Goal: Information Seeking & Learning: Learn about a topic

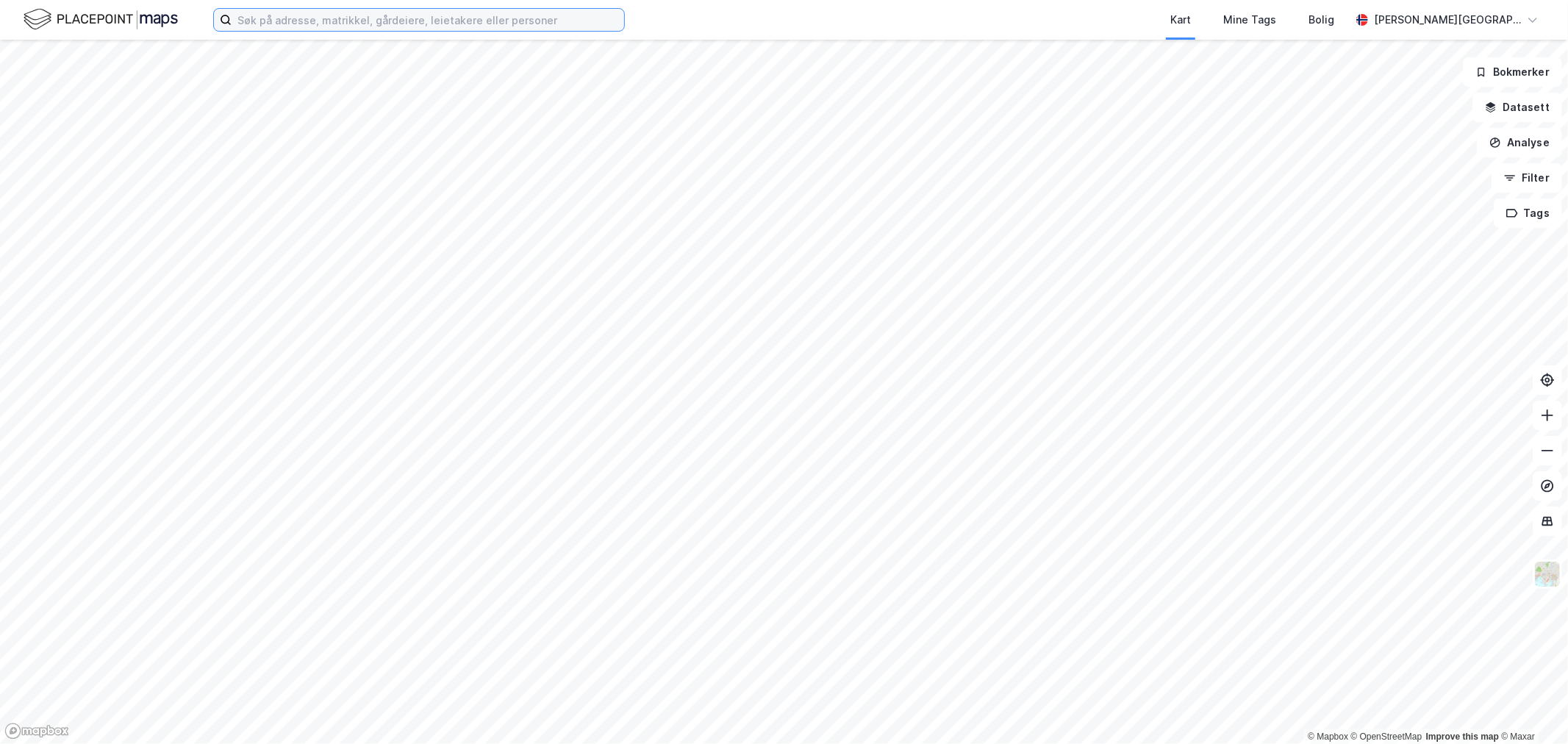
click at [422, 24] on input at bounding box center [427, 20] width 392 height 22
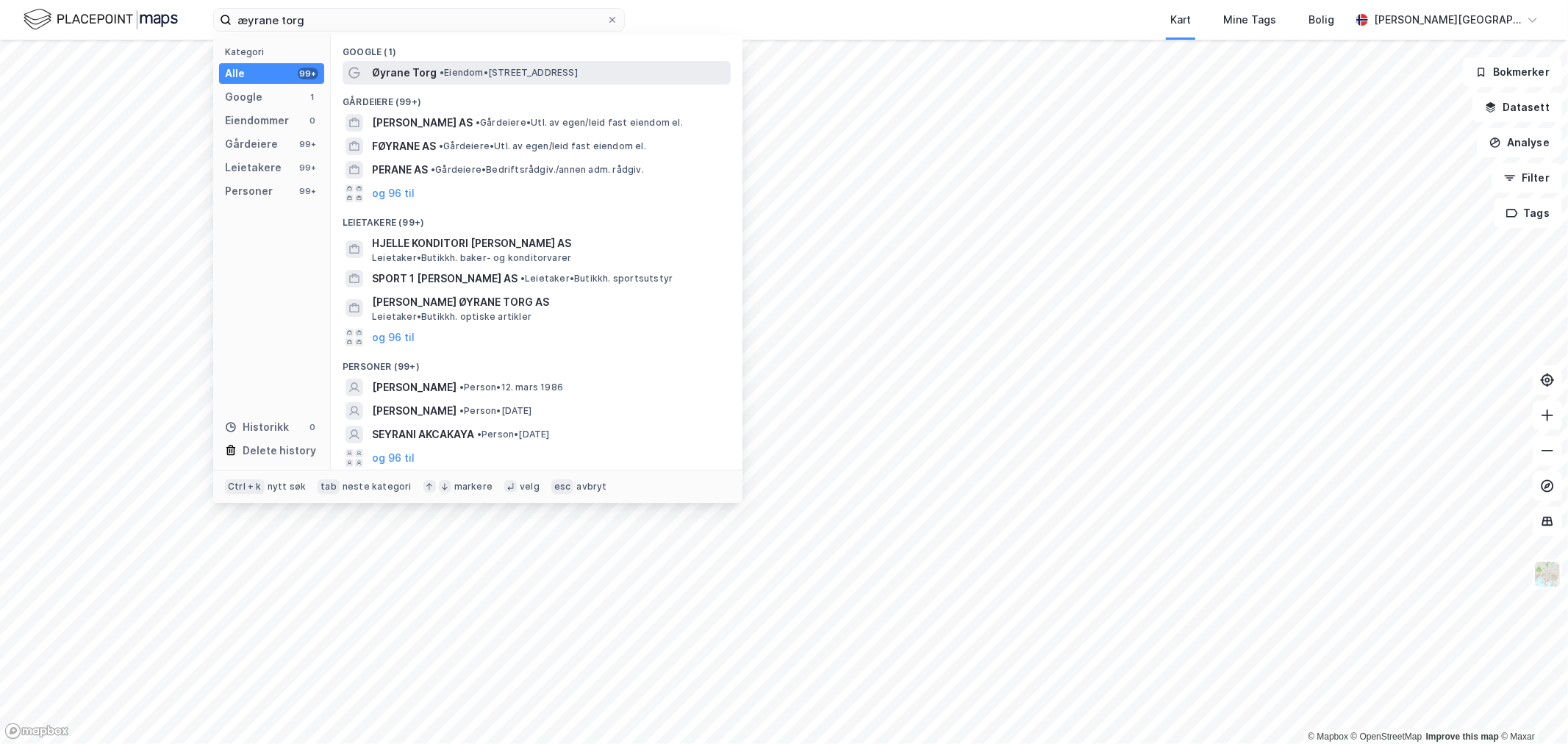
click at [438, 64] on div "Øyrane Torg • Eiendom • [STREET_ADDRESS]" at bounding box center [549, 73] width 356 height 18
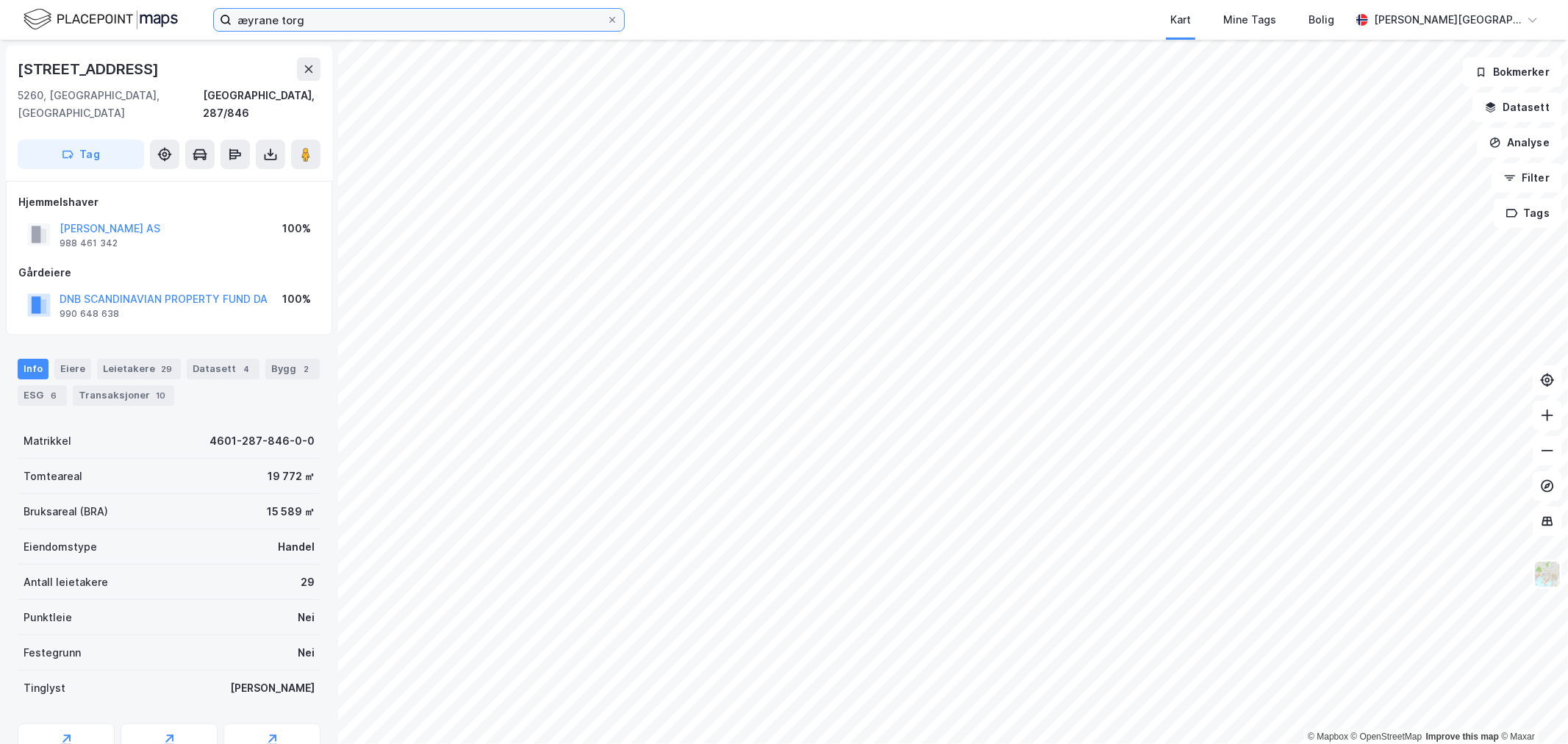
click at [369, 21] on input "æyrane torg" at bounding box center [418, 20] width 375 height 22
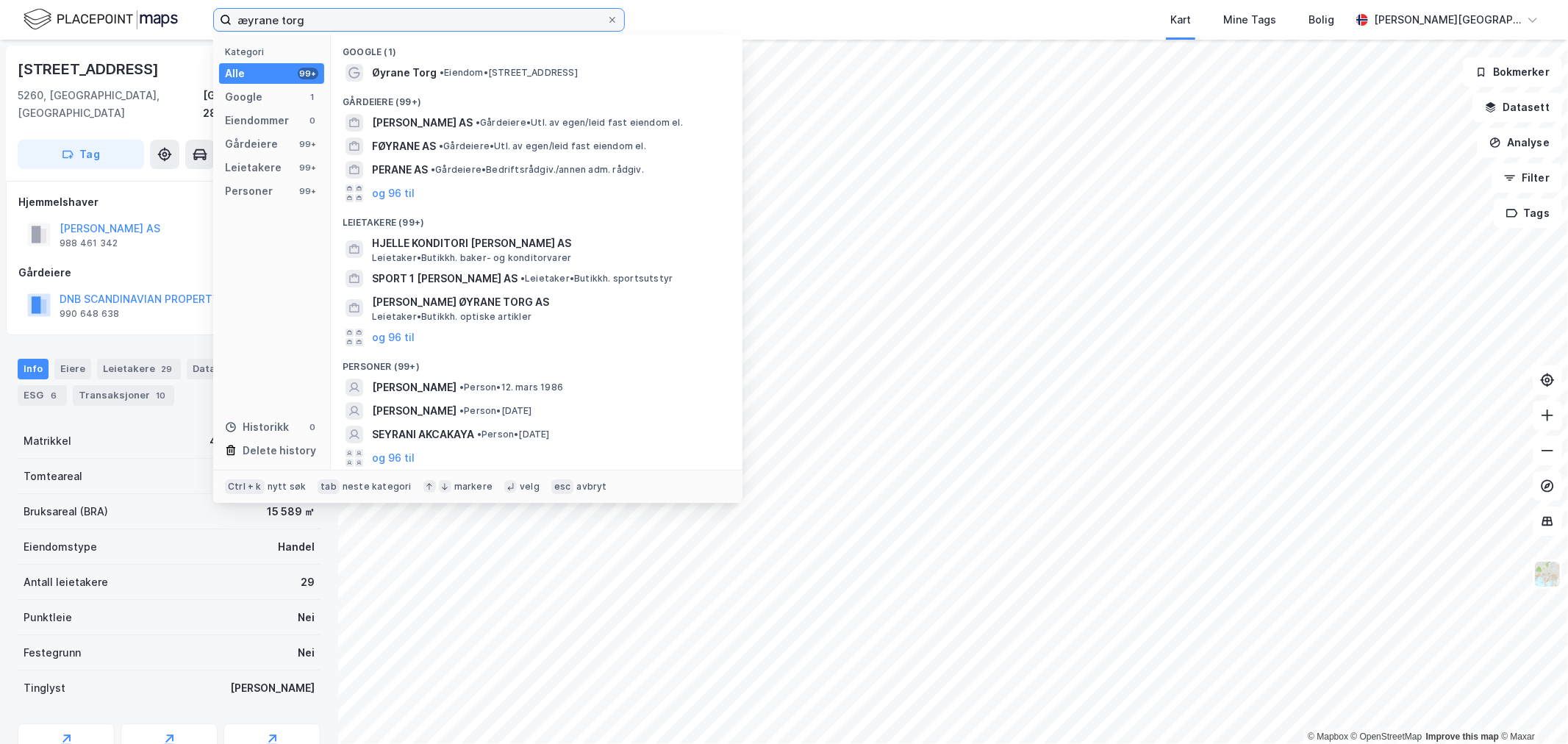
click at [369, 21] on input "æyrane torg" at bounding box center [418, 20] width 375 height 22
type input "h"
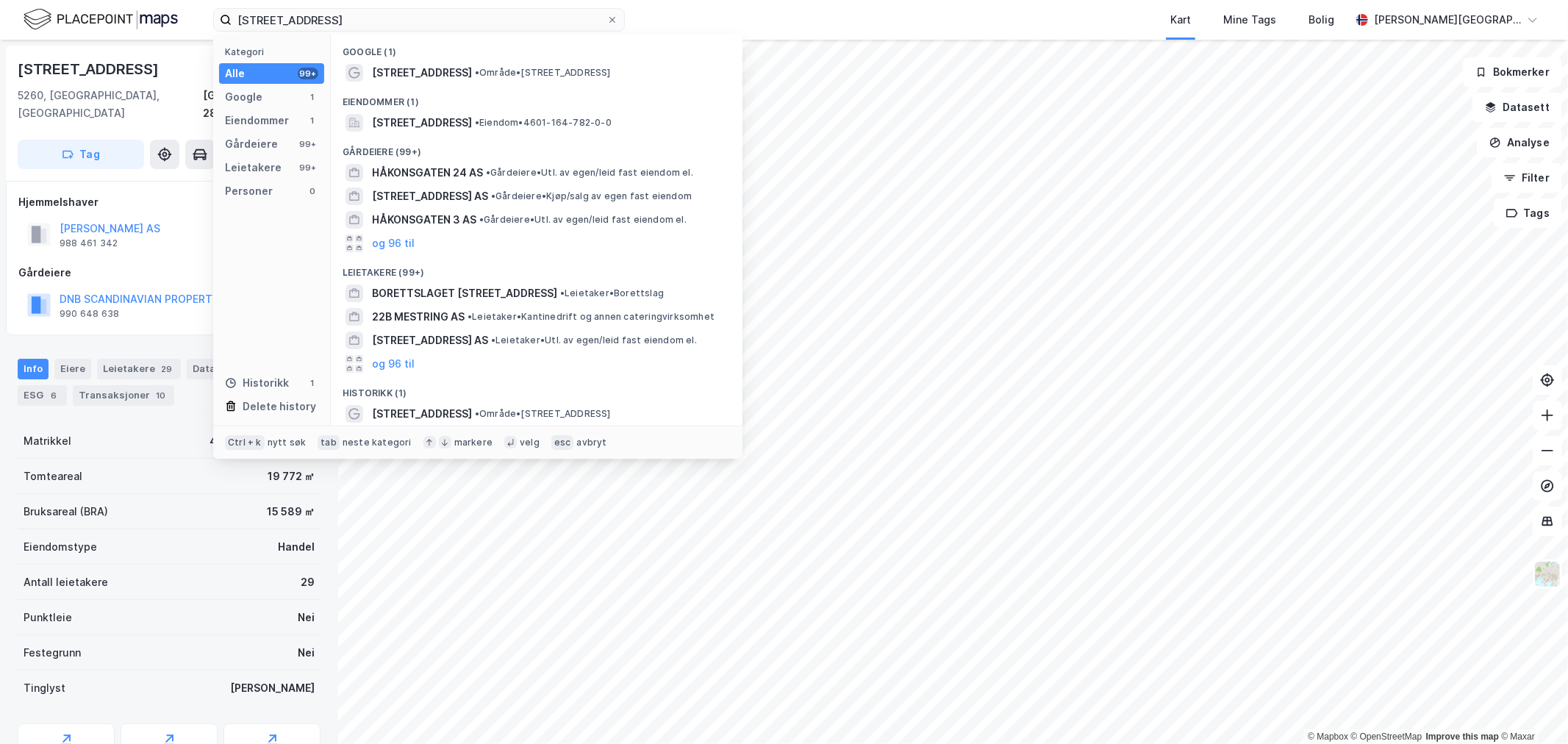
click at [433, 107] on div "Eiendommer (1)" at bounding box center [536, 98] width 412 height 27
click at [437, 114] on span "[STREET_ADDRESS]" at bounding box center [422, 122] width 100 height 18
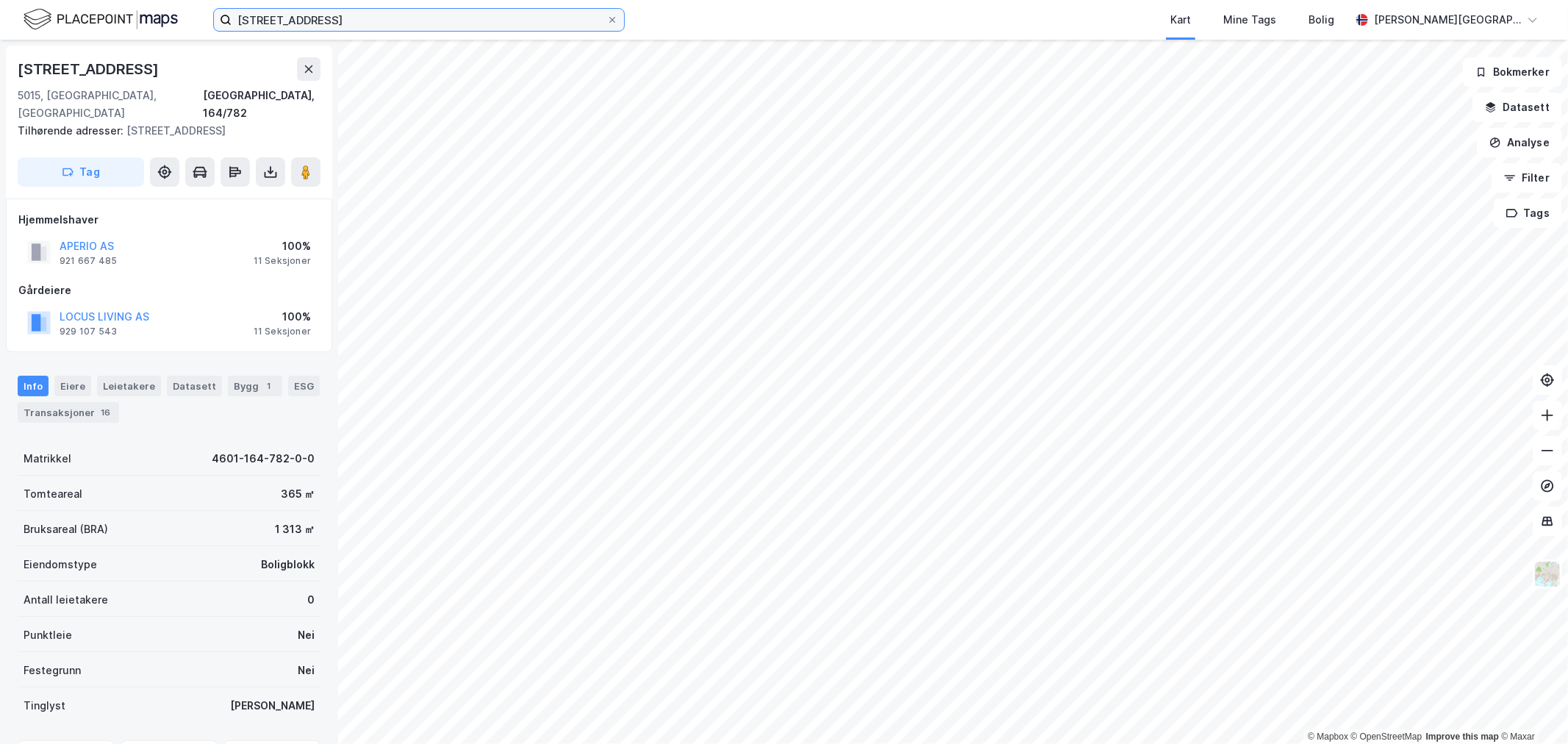
click at [359, 19] on input "[STREET_ADDRESS]" at bounding box center [418, 20] width 375 height 22
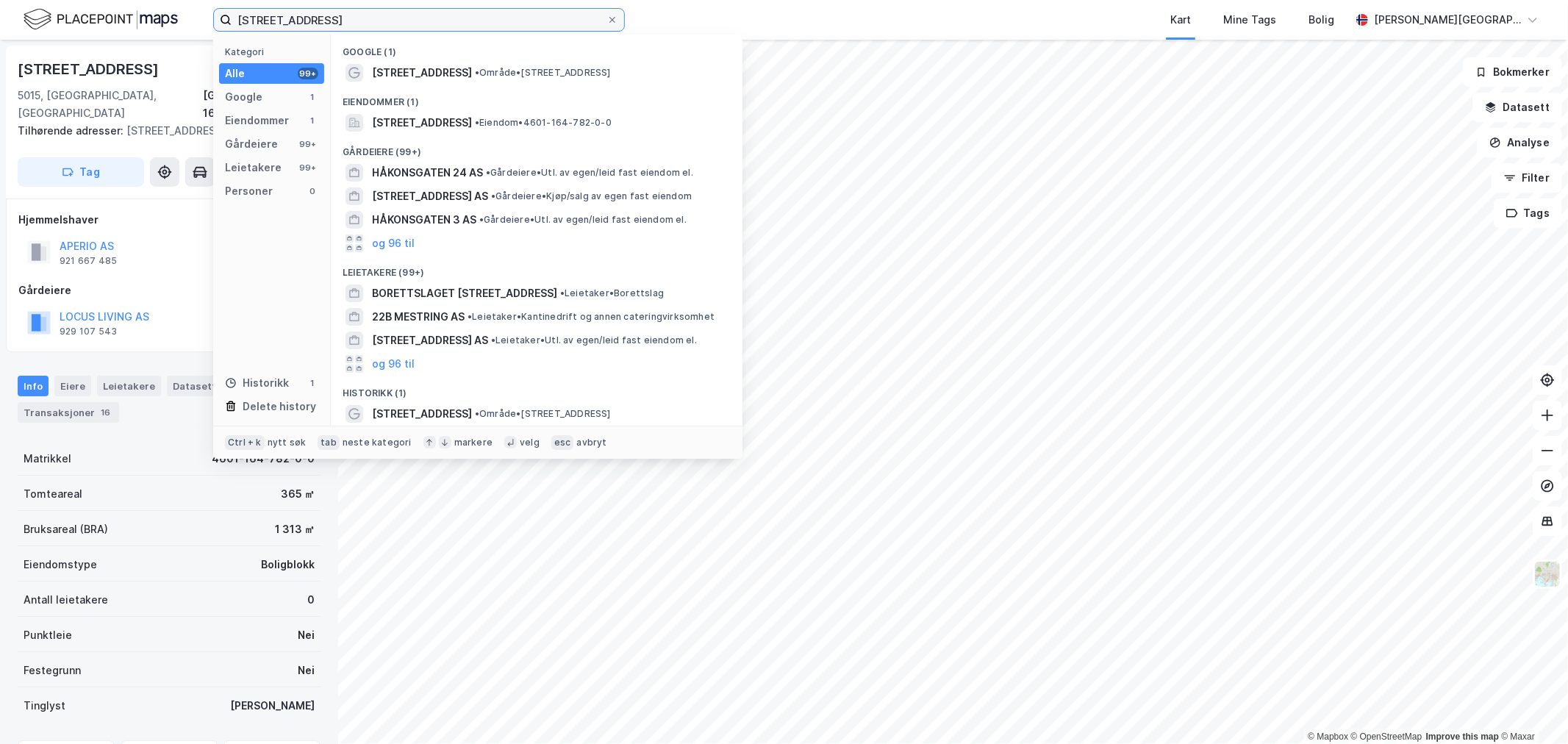
click at [359, 19] on input "[STREET_ADDRESS]" at bounding box center [418, 20] width 375 height 22
click at [139, 87] on div "[GEOGRAPHIC_DATA], 164/782" at bounding box center [169, 104] width 303 height 35
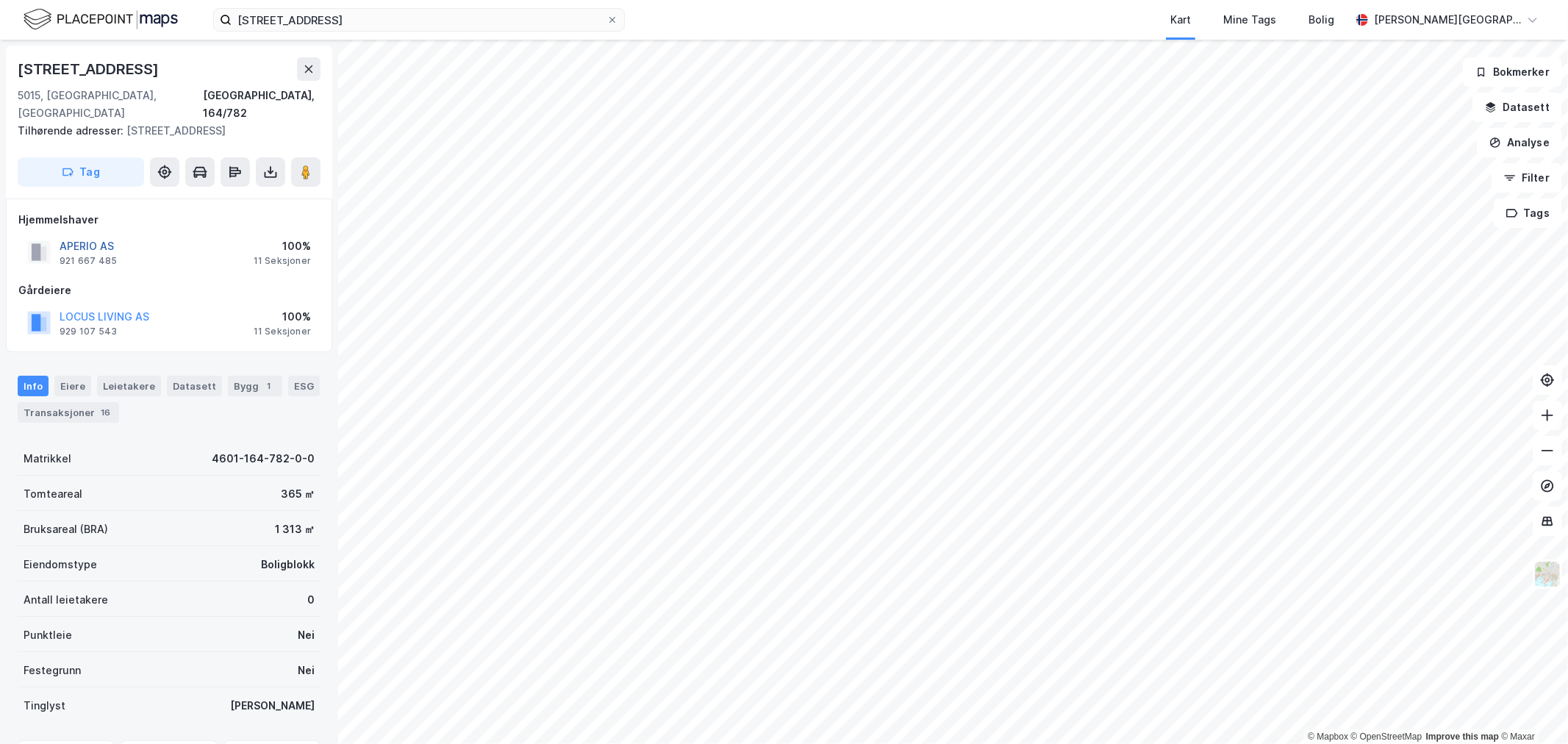
click at [0, 0] on button "APERIO AS" at bounding box center [0, 0] width 0 height 0
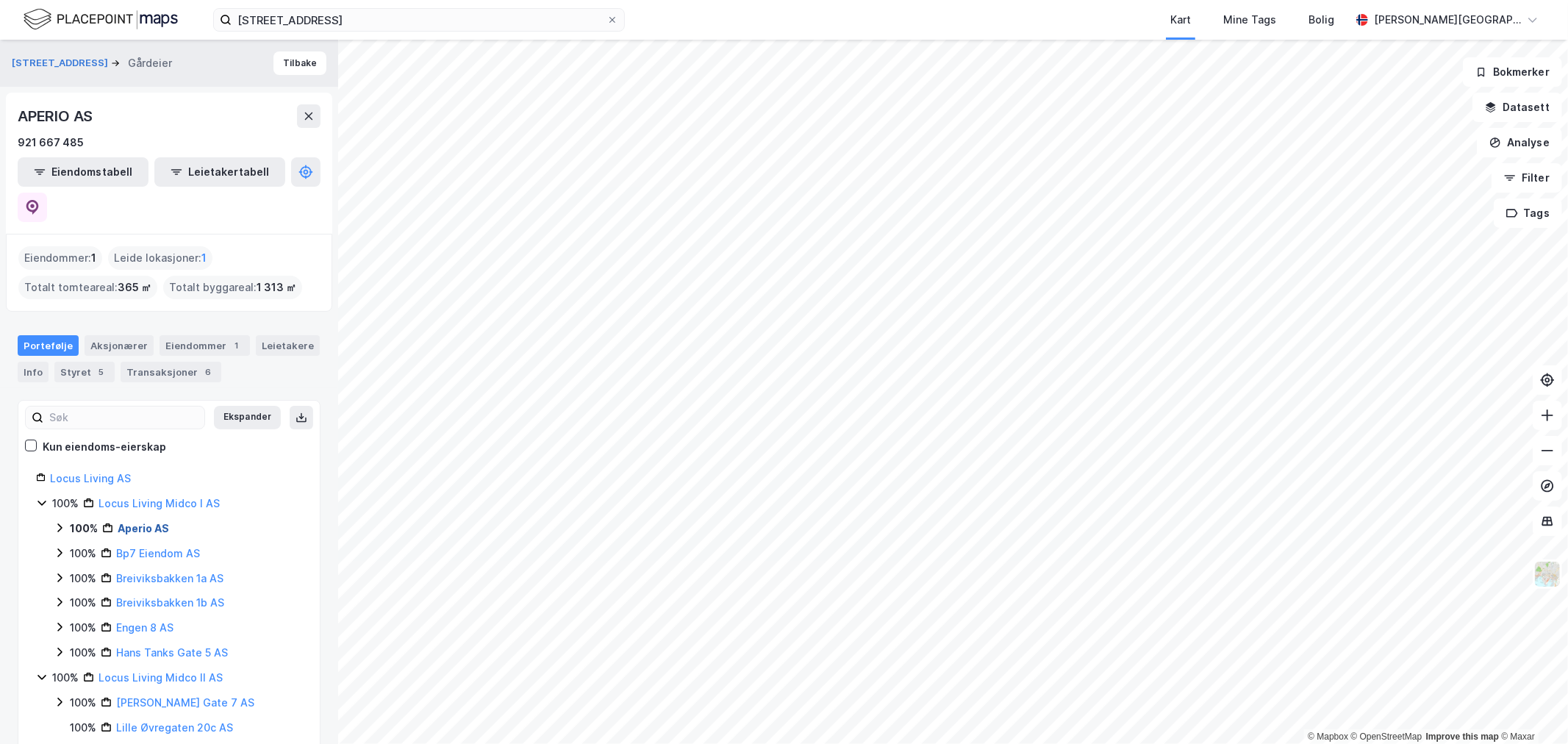
click at [132, 522] on link "Aperio AS" at bounding box center [144, 528] width 52 height 13
click at [77, 547] on icon at bounding box center [77, 553] width 12 height 12
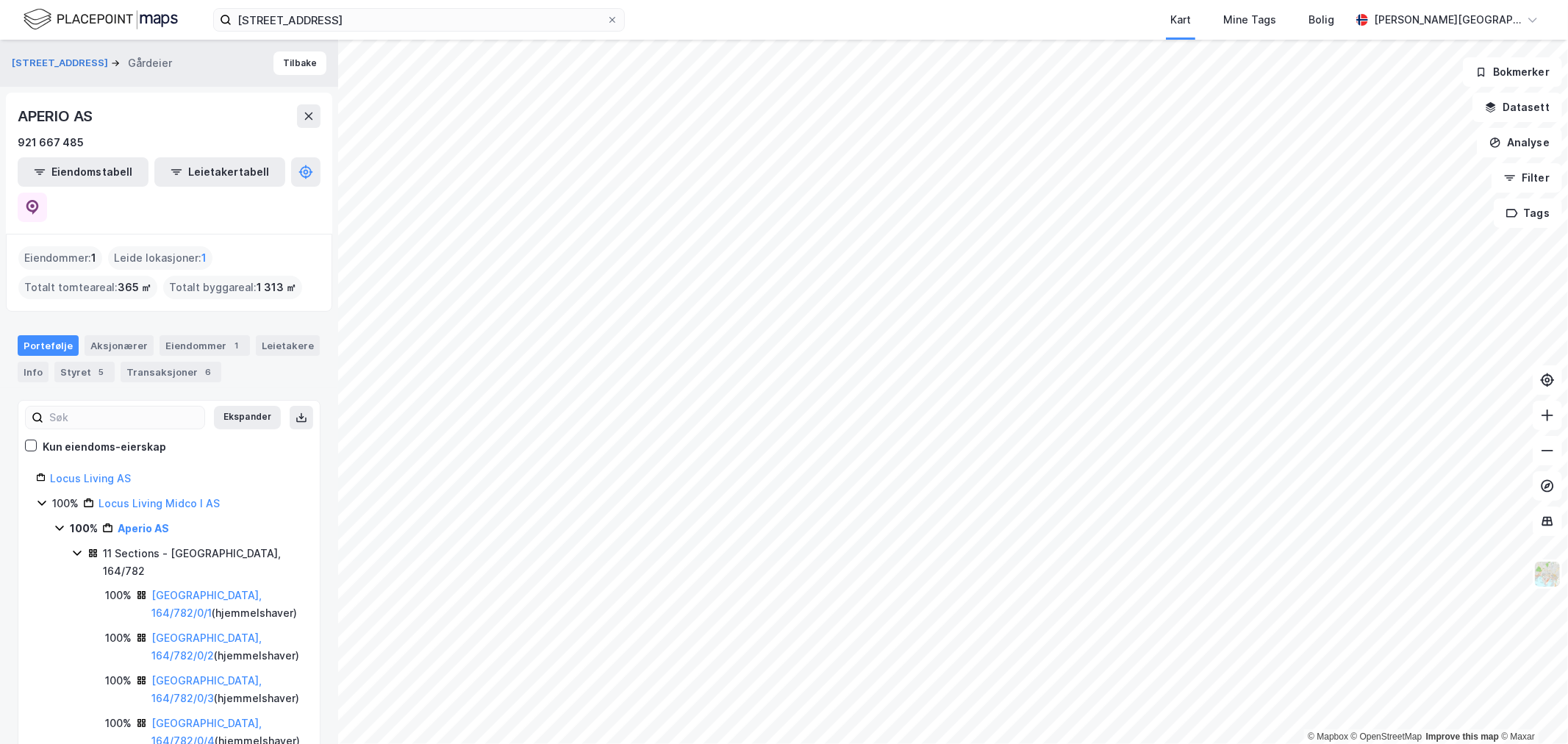
click at [125, 20] on img at bounding box center [100, 19] width 154 height 26
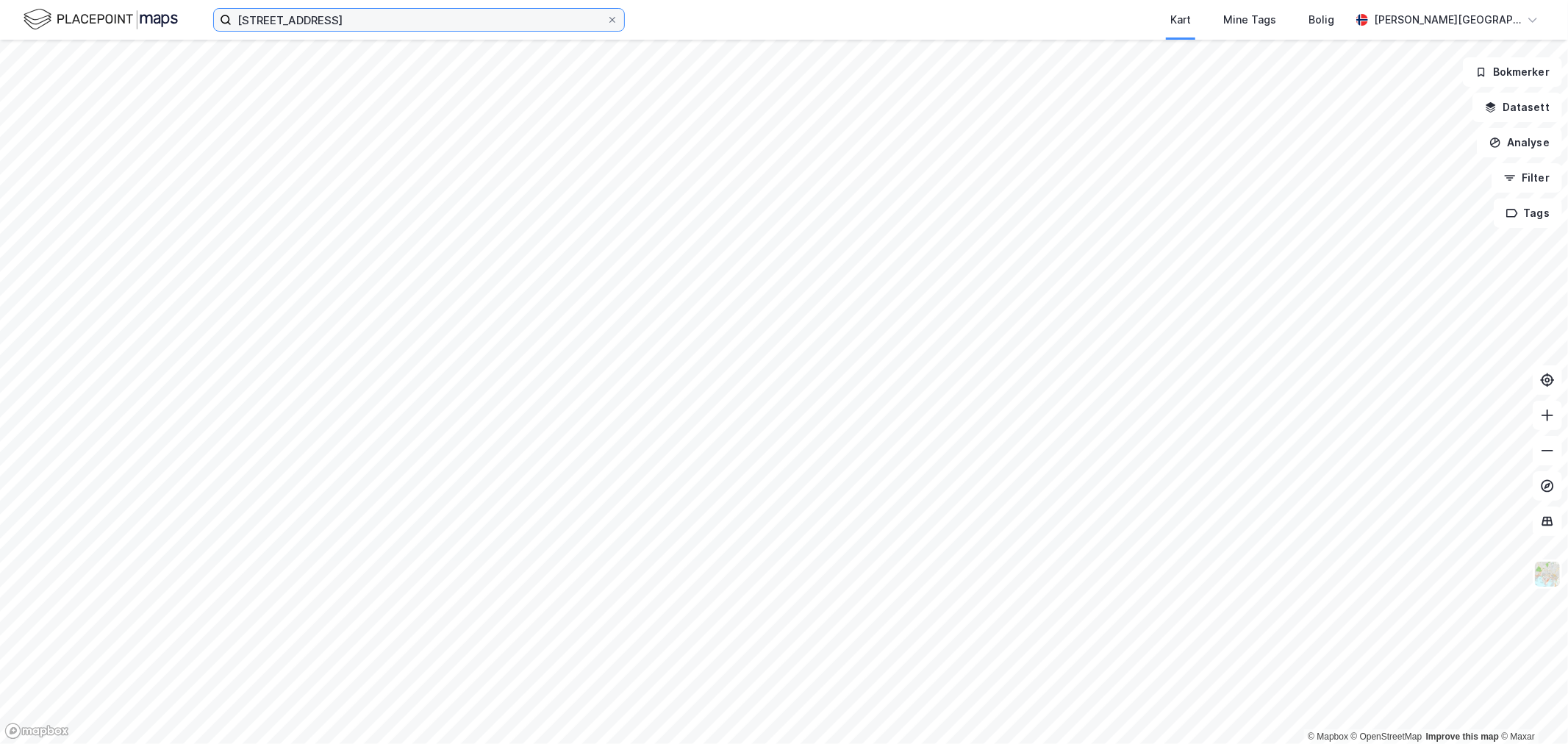
click at [532, 15] on input "[STREET_ADDRESS]" at bounding box center [418, 20] width 375 height 22
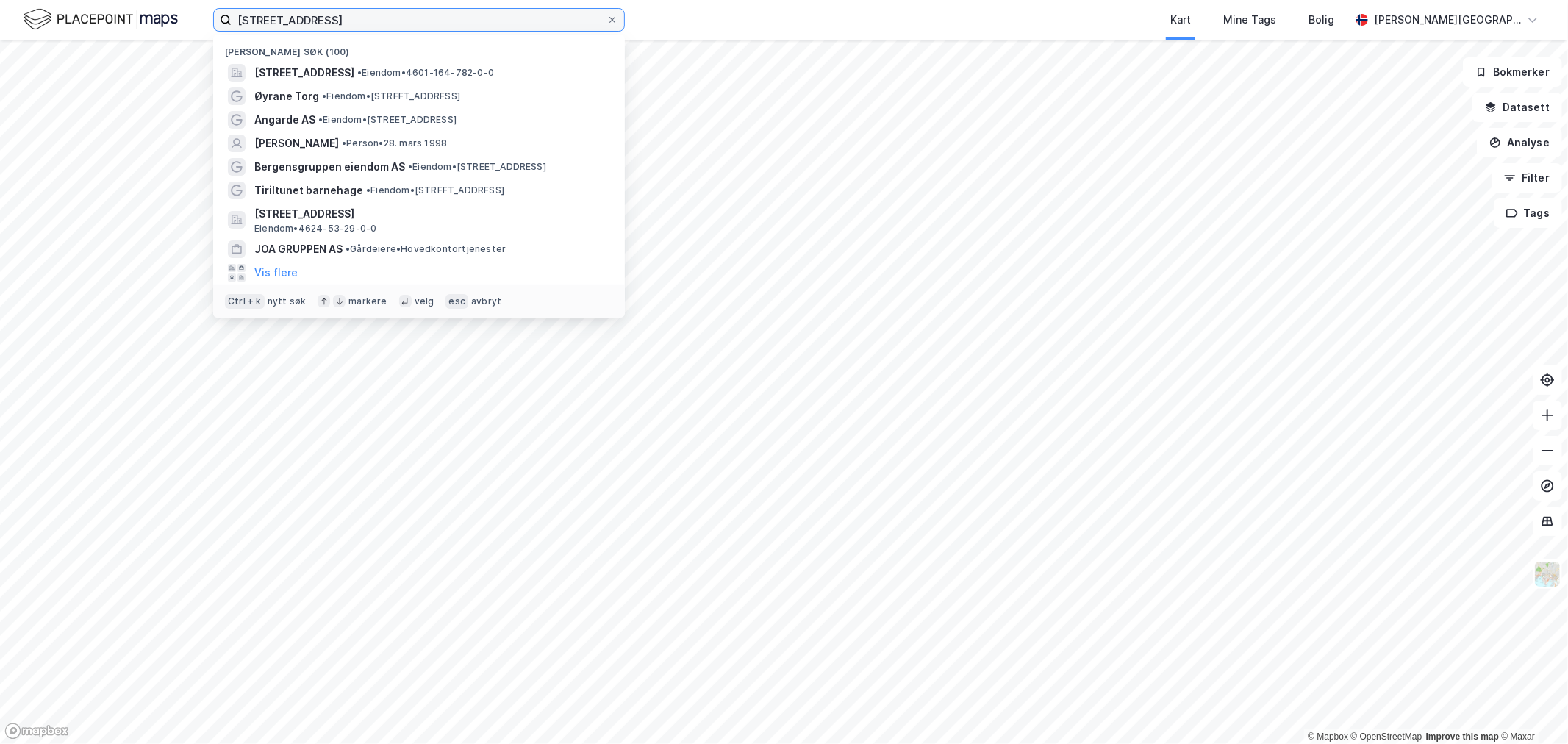
click at [531, 15] on input "[STREET_ADDRESS]" at bounding box center [418, 20] width 375 height 22
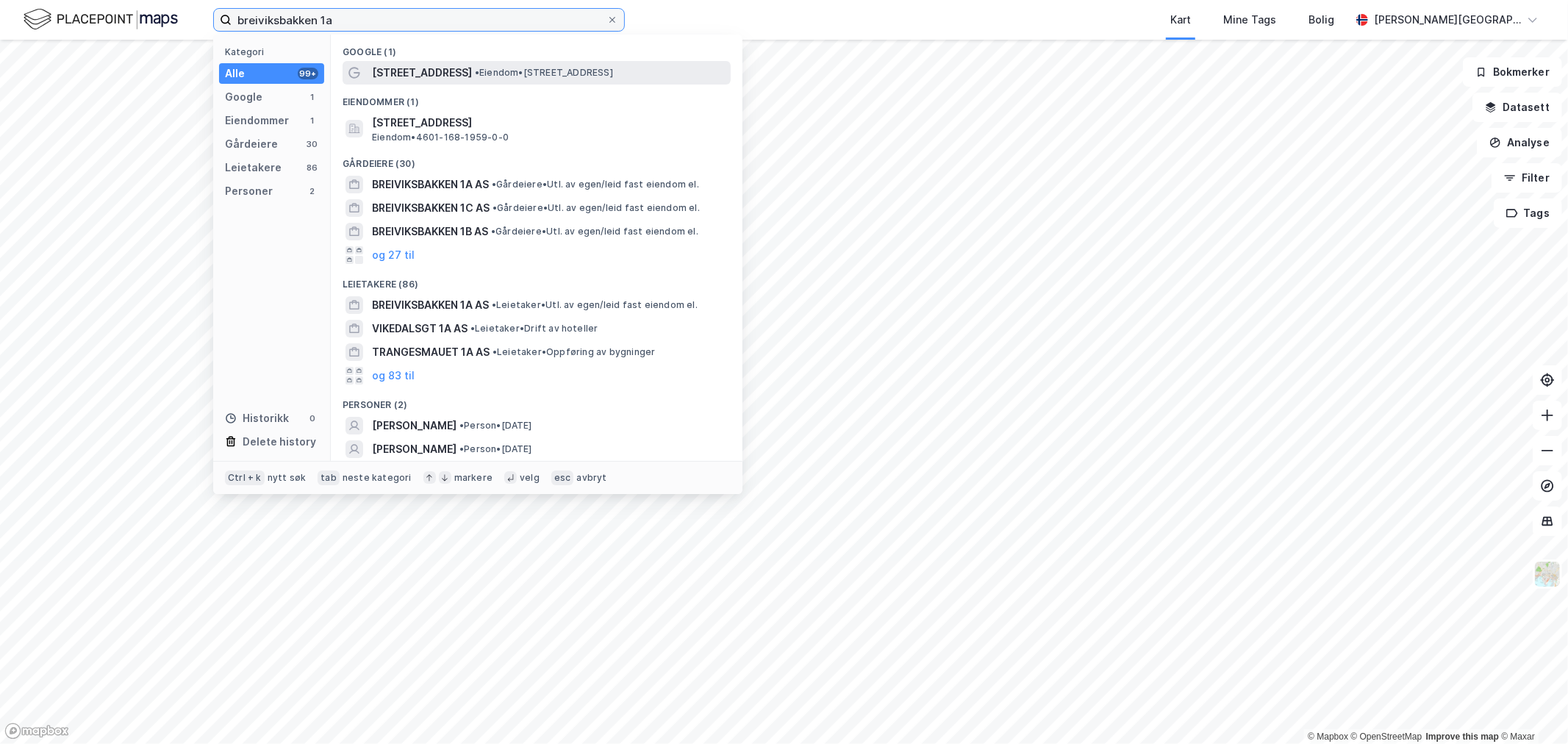
type input "breiviksbakken 1a"
click at [528, 77] on span "• Eiendom • [STREET_ADDRESS]" at bounding box center [544, 73] width 139 height 12
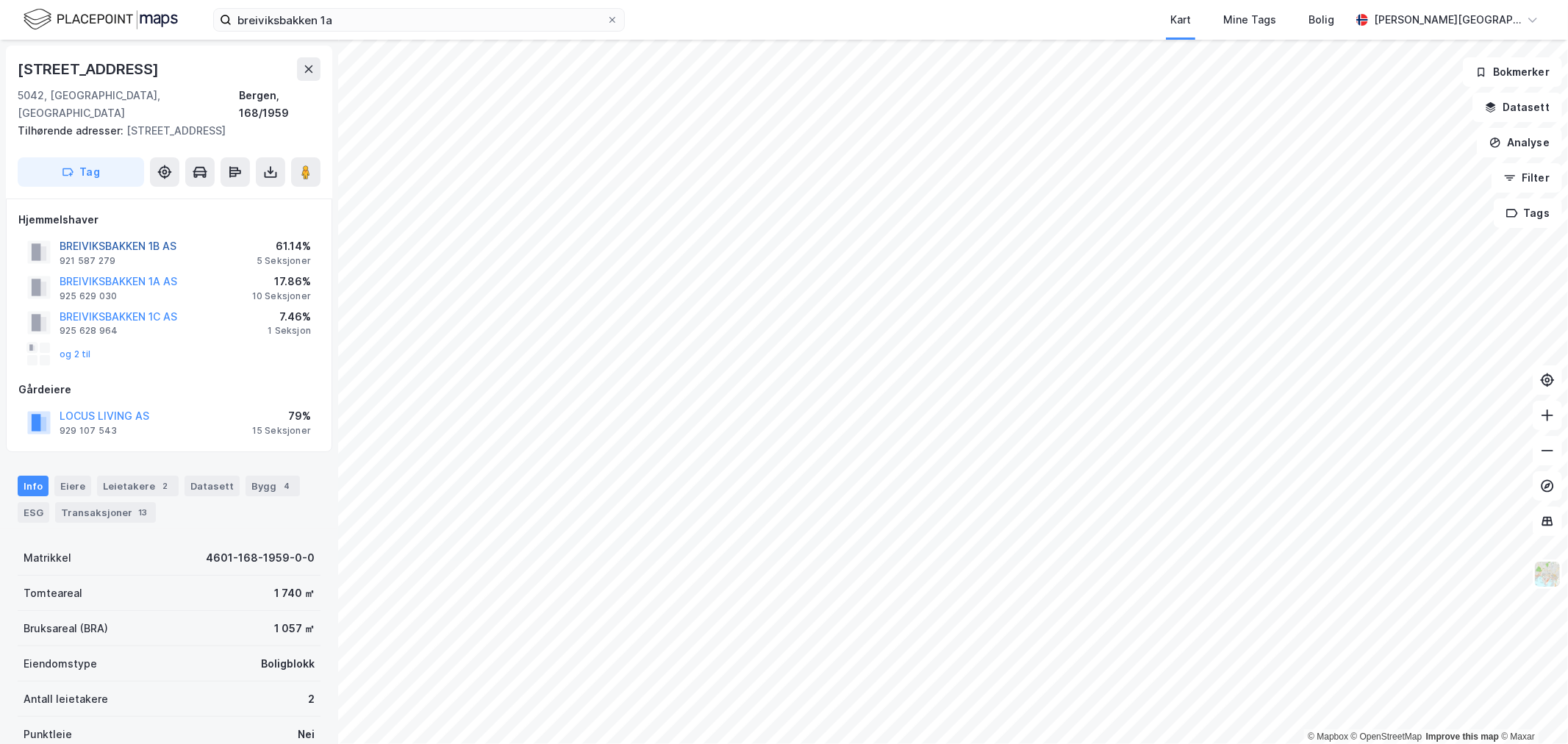
click at [0, 0] on button "BREIVIKSBAKKEN 1B AS" at bounding box center [0, 0] width 0 height 0
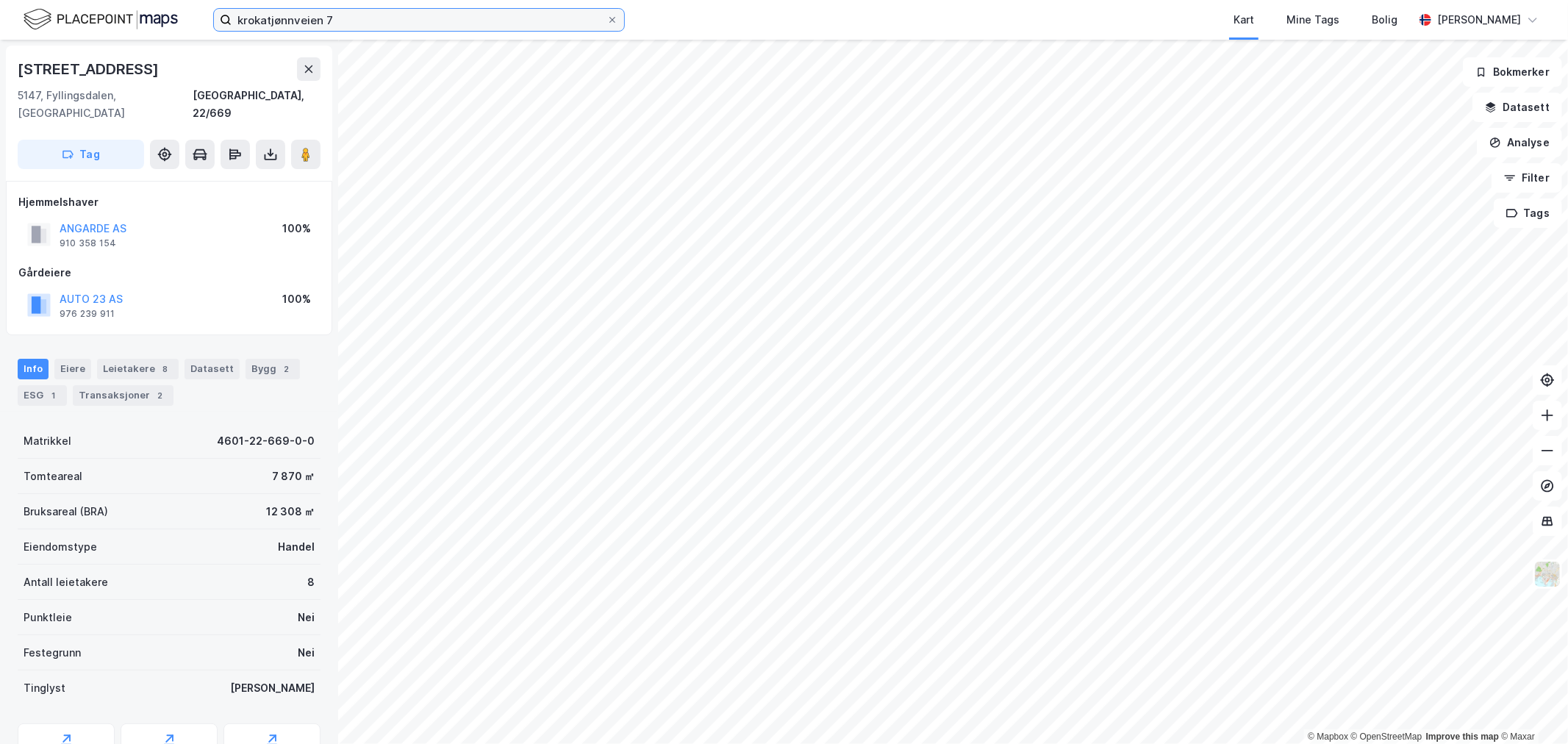
click at [347, 21] on input "krokatjønnveien 7" at bounding box center [418, 20] width 375 height 22
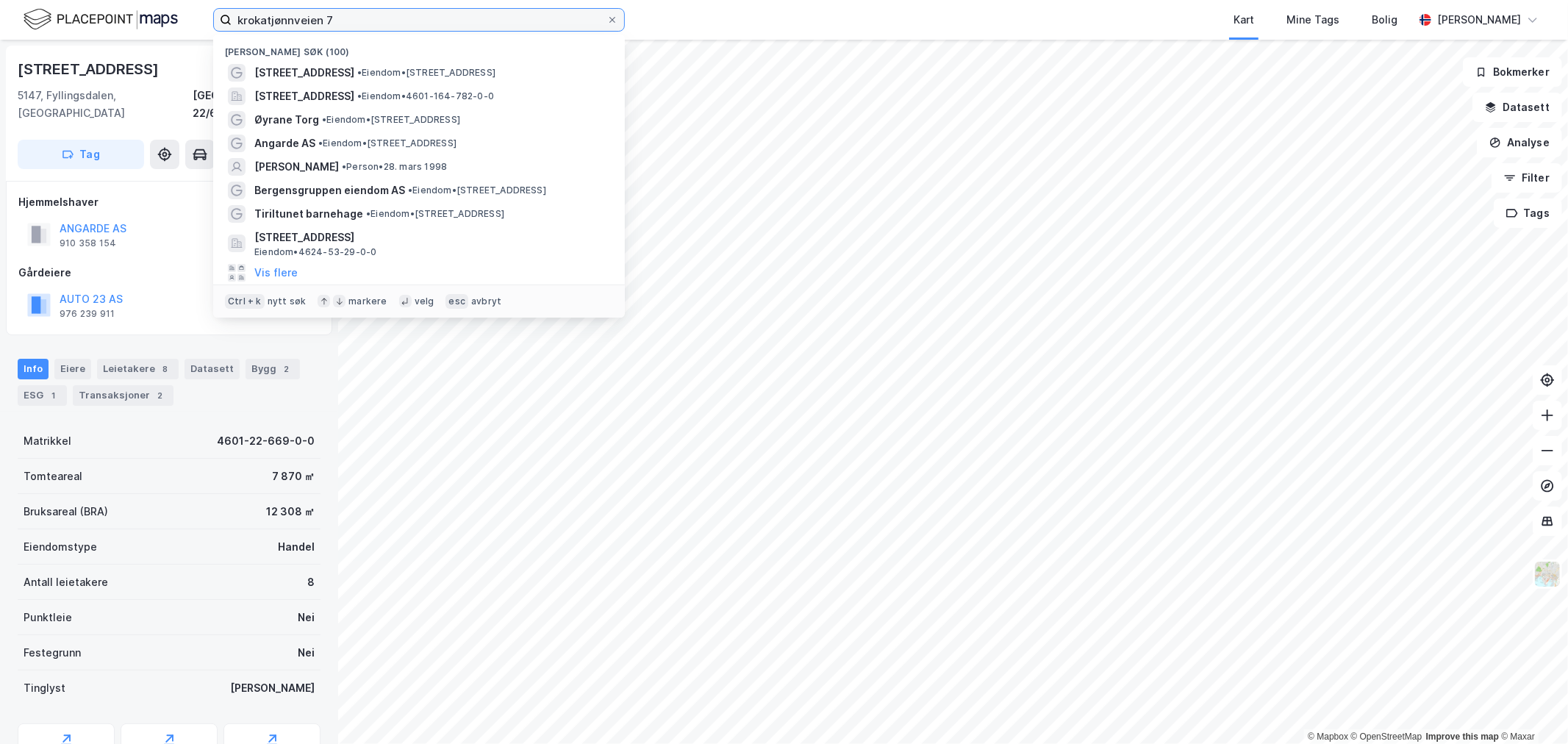
click at [346, 21] on input "krokatjønnveien 7" at bounding box center [418, 20] width 375 height 22
click at [346, 20] on input "krokatjønnveien 7" at bounding box center [418, 20] width 375 height 22
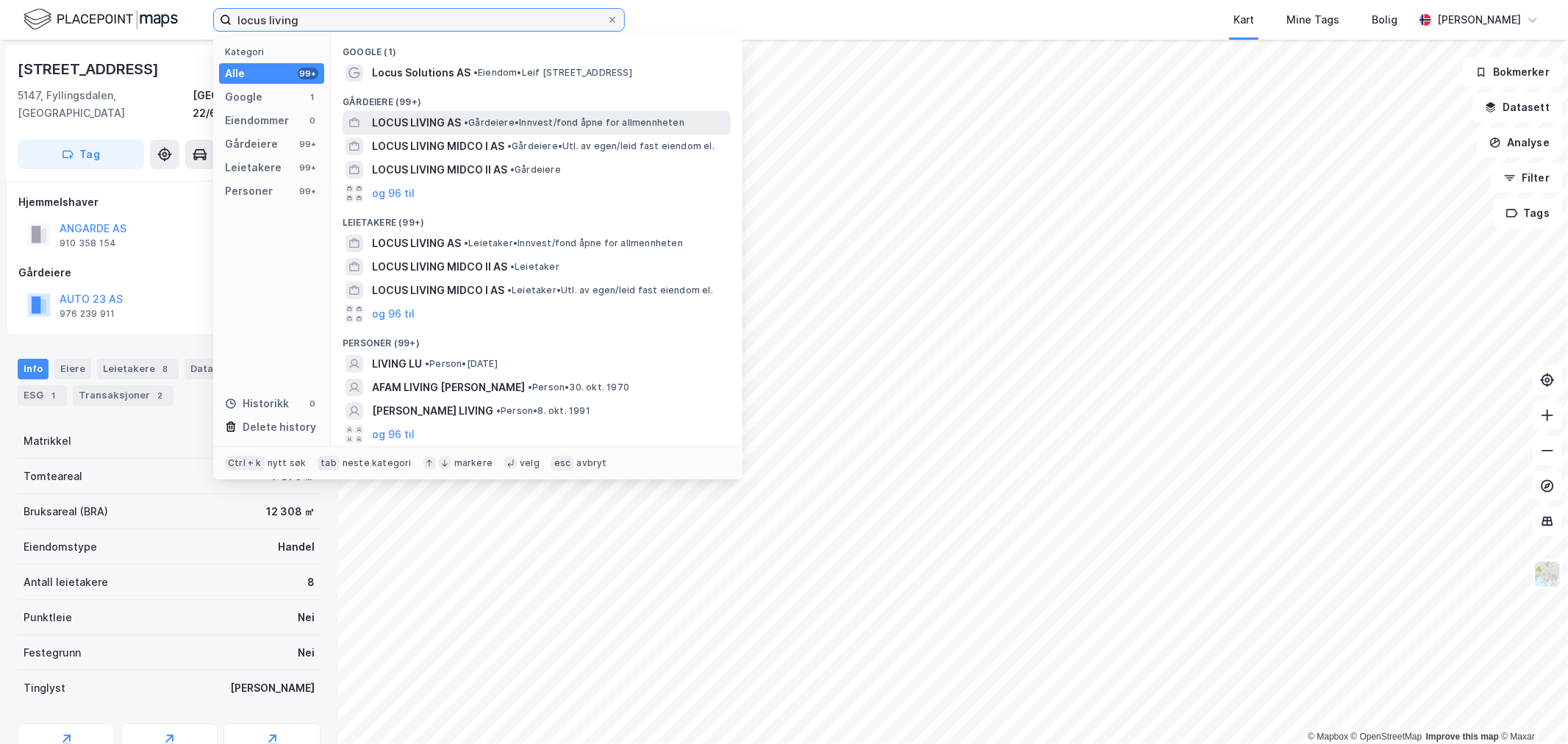
type input "locus living"
click at [431, 121] on span "LOCUS LIVING AS" at bounding box center [416, 122] width 89 height 18
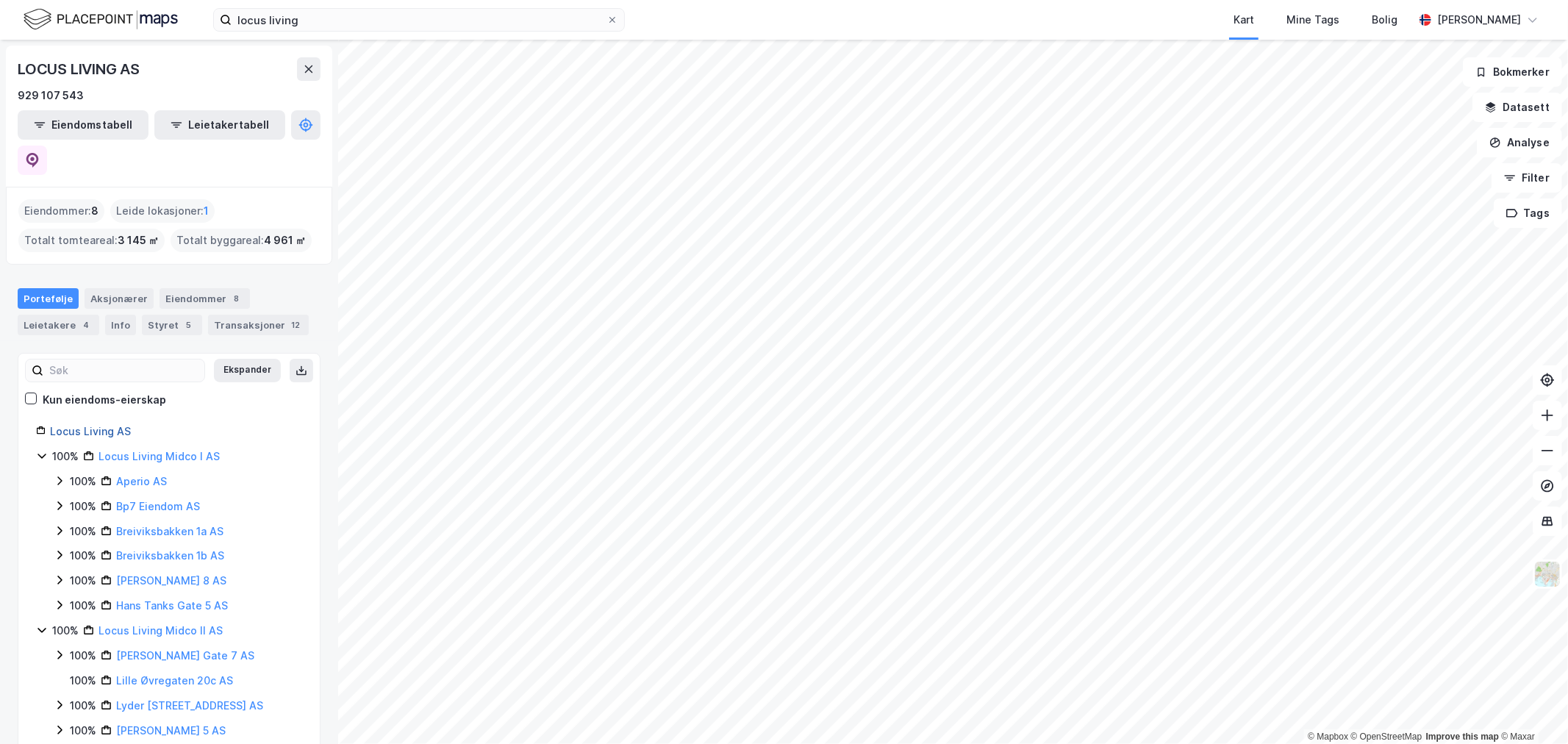
click at [105, 425] on link "Locus Living AS" at bounding box center [90, 431] width 81 height 13
